Goal: Information Seeking & Learning: Learn about a topic

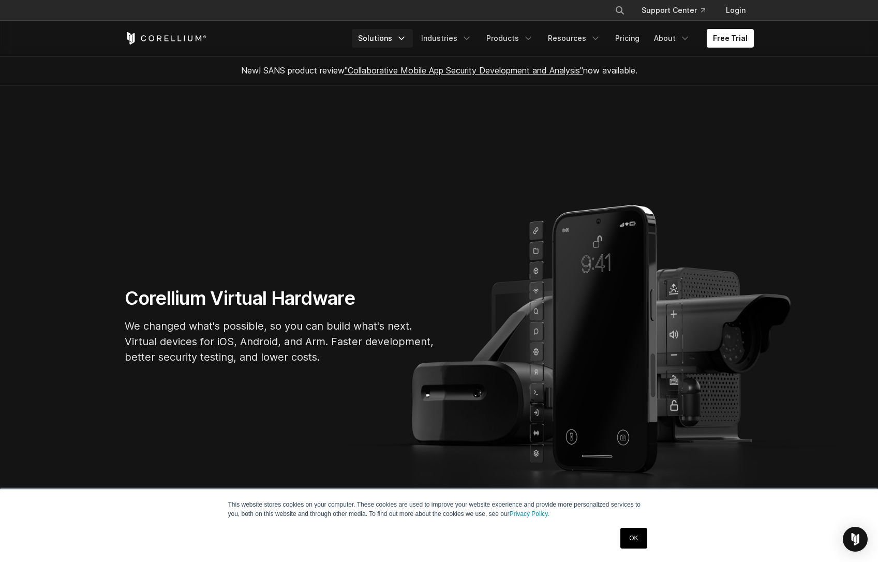
click at [407, 40] on icon "Navigation Menu" at bounding box center [401, 38] width 10 height 10
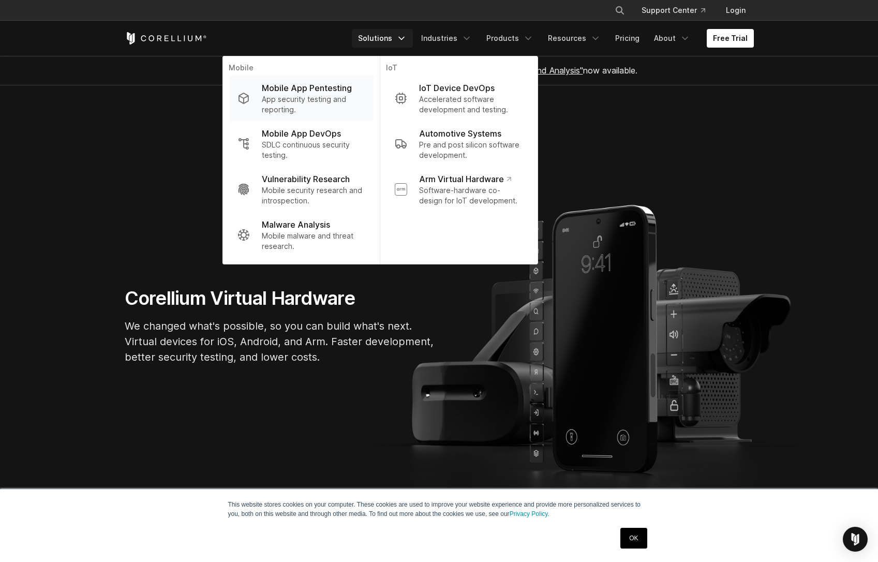
click at [322, 90] on p "Mobile App Pentesting" at bounding box center [307, 88] width 90 height 12
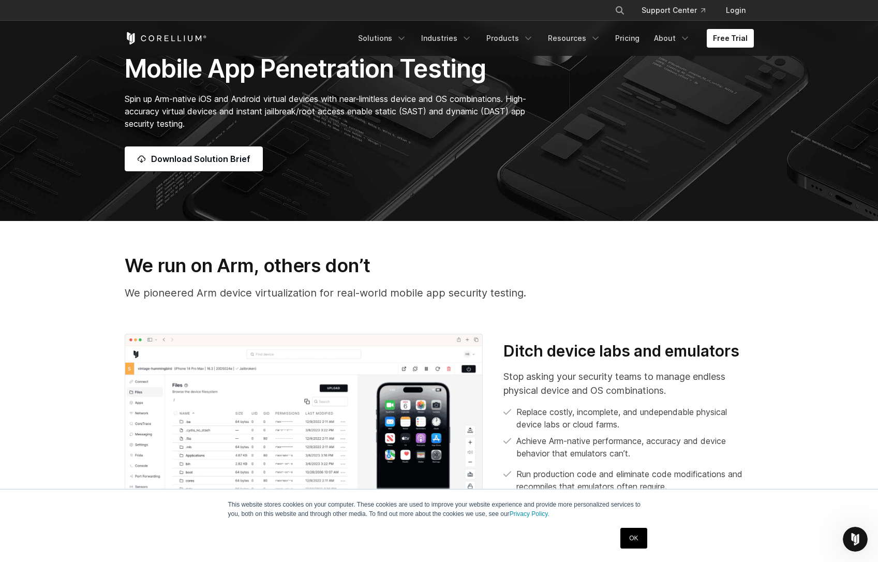
scroll to position [306, 0]
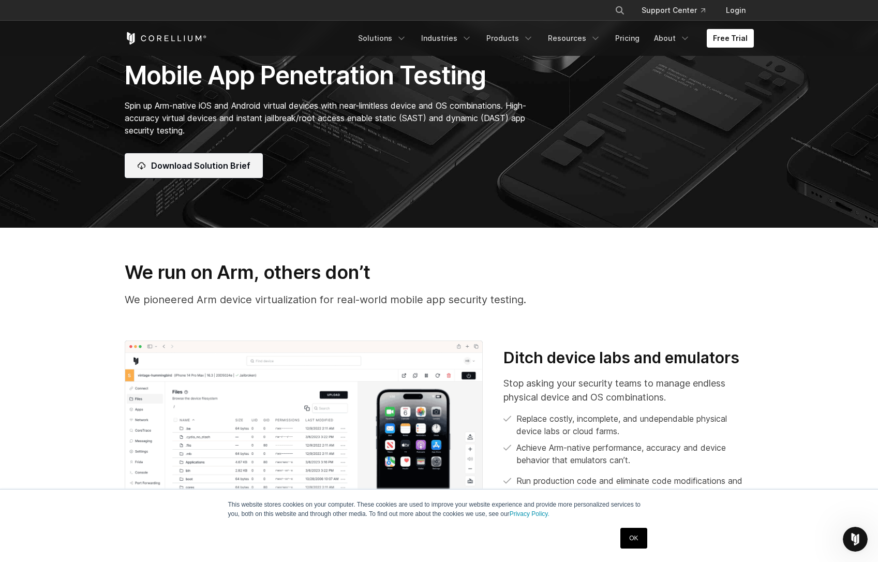
click at [207, 164] on span "Download Solution Brief" at bounding box center [200, 165] width 99 height 12
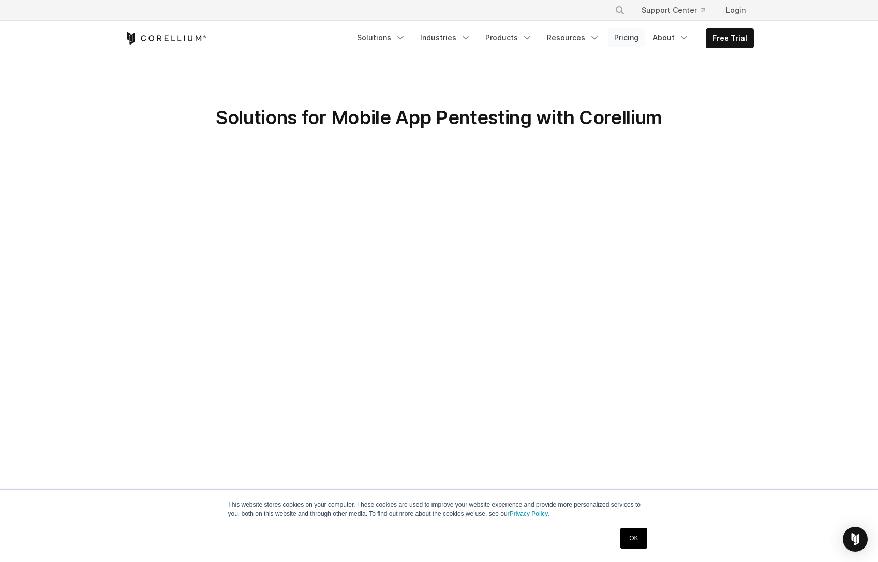
click at [631, 40] on link "Pricing" at bounding box center [626, 37] width 37 height 19
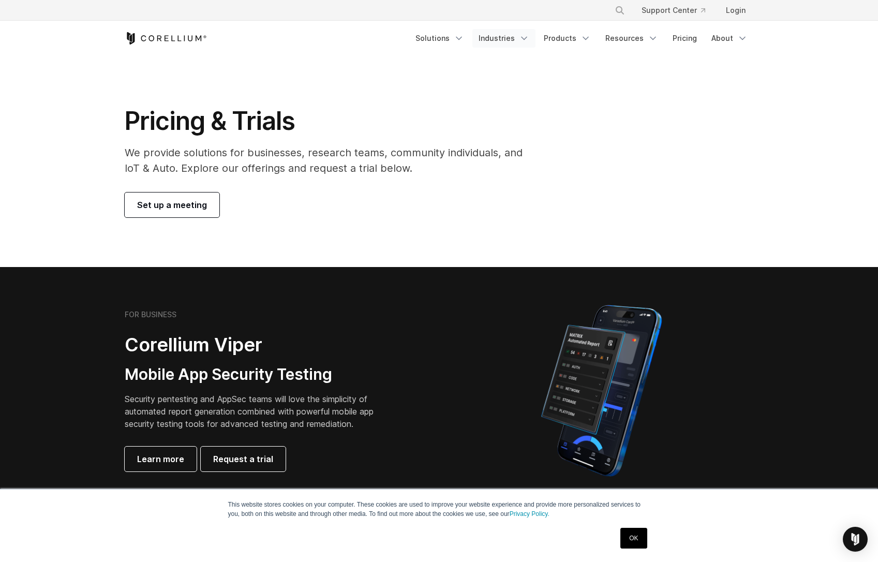
click at [501, 41] on link "Industries" at bounding box center [503, 38] width 63 height 19
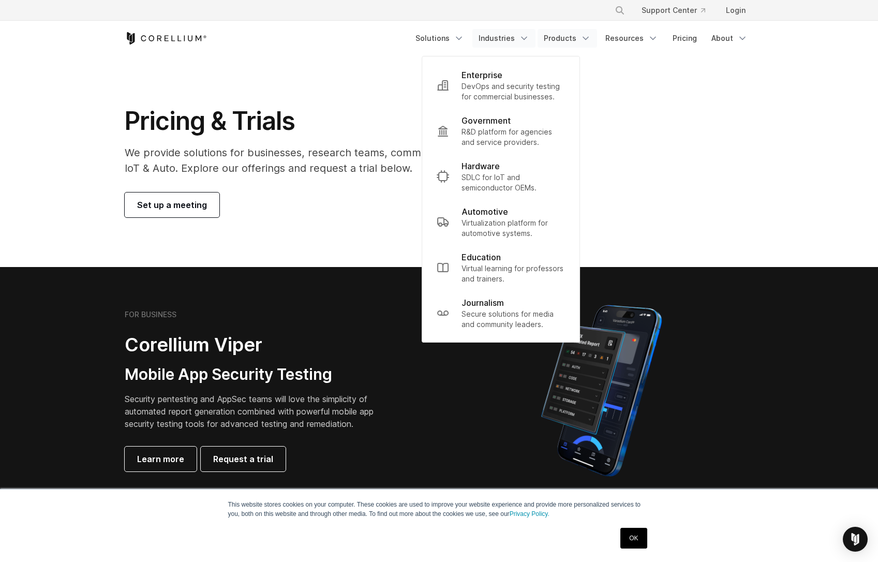
click at [591, 38] on icon "Navigation Menu" at bounding box center [586, 38] width 10 height 10
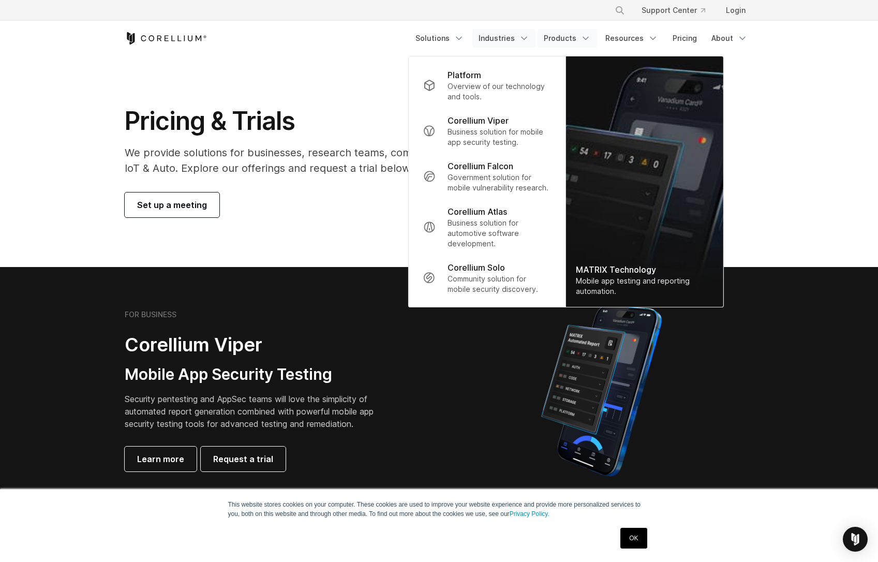
click at [512, 39] on link "Industries" at bounding box center [503, 38] width 63 height 19
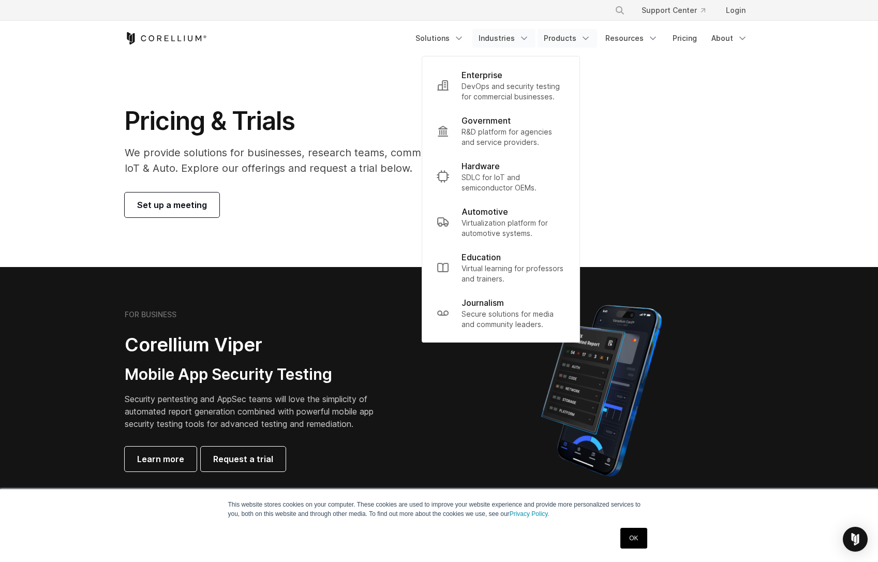
click at [570, 39] on link "Products" at bounding box center [568, 38] width 60 height 19
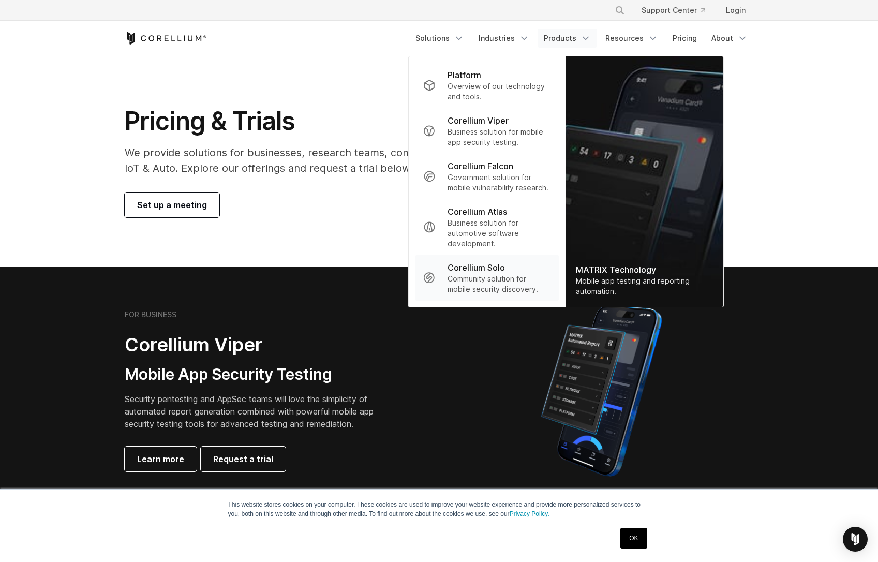
click at [510, 273] on div "Corellium Solo" at bounding box center [499, 267] width 103 height 12
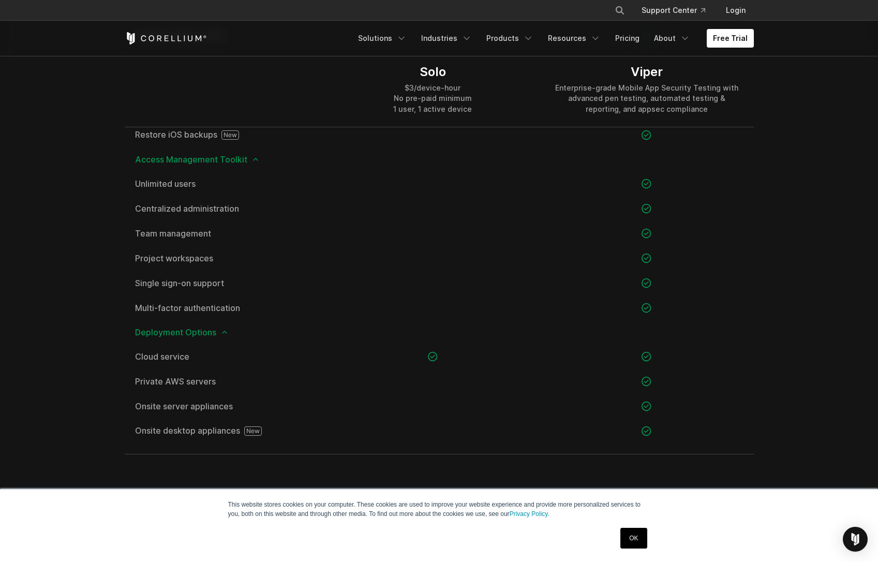
scroll to position [1397, 0]
